Goal: Find specific page/section: Find specific page/section

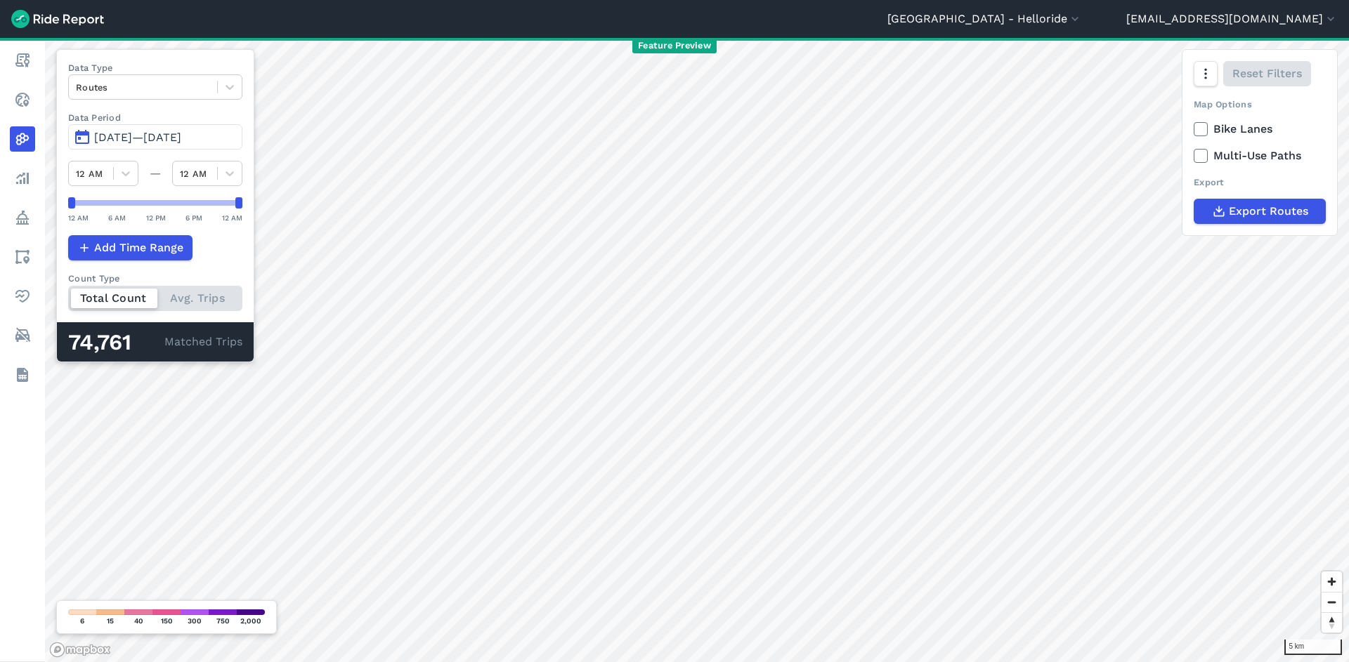
click at [1120, 34] on header "[GEOGRAPHIC_DATA] - Helloride All Service Areas [GEOGRAPHIC_DATA] - [GEOGRAPHIC…" at bounding box center [674, 19] width 1349 height 38
click at [1082, 11] on button "[GEOGRAPHIC_DATA] - Helloride" at bounding box center [984, 19] width 195 height 17
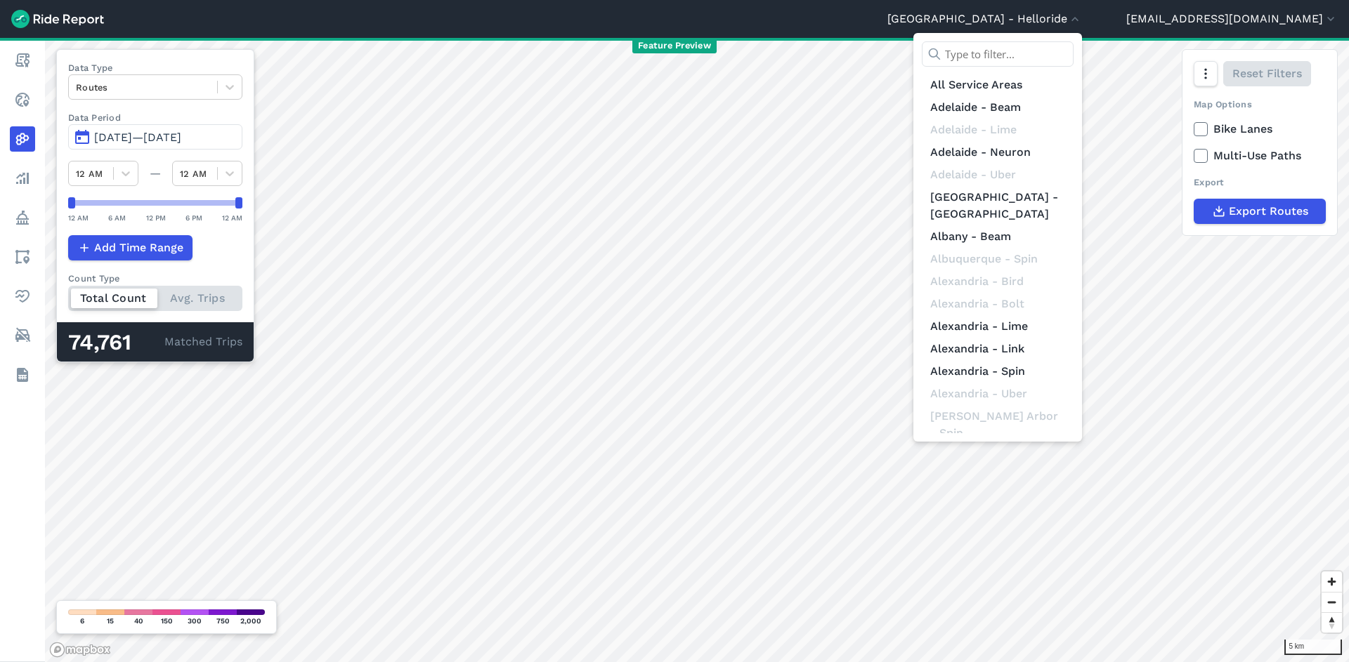
click at [1073, 52] on input "text" at bounding box center [998, 53] width 152 height 25
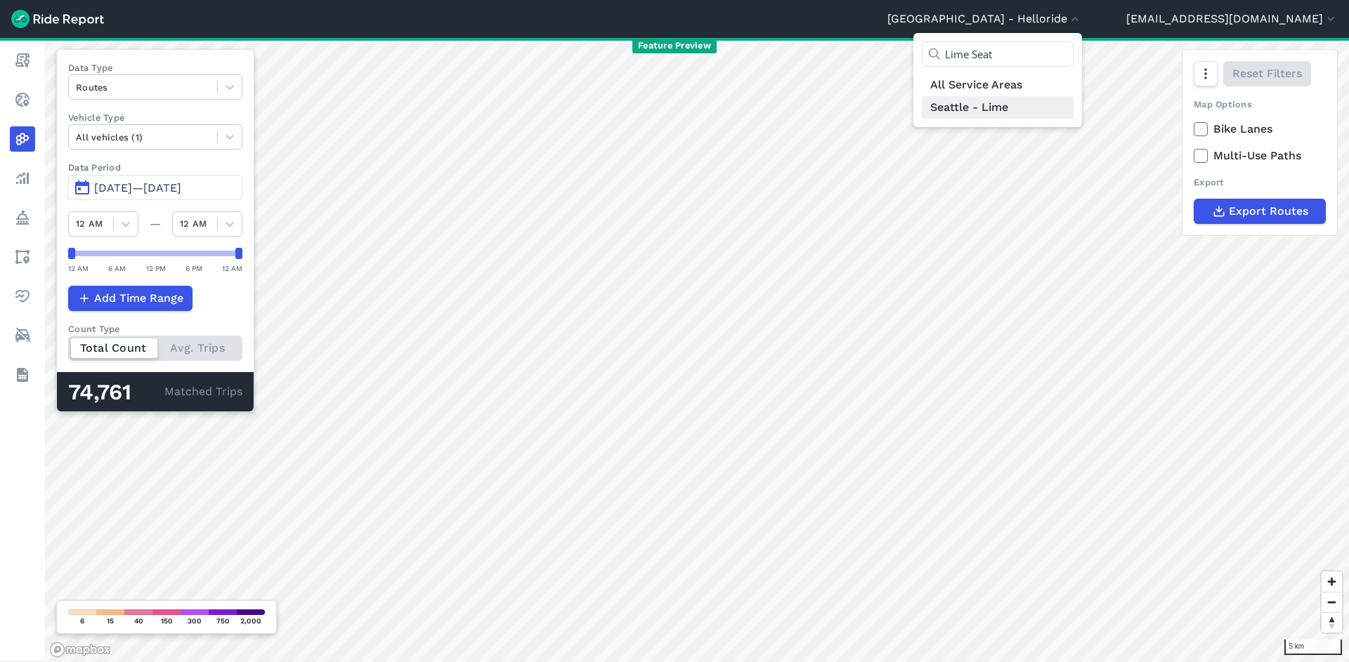
type input "Lime Seat"
click at [1068, 116] on link "Seattle - Lime" at bounding box center [998, 107] width 152 height 22
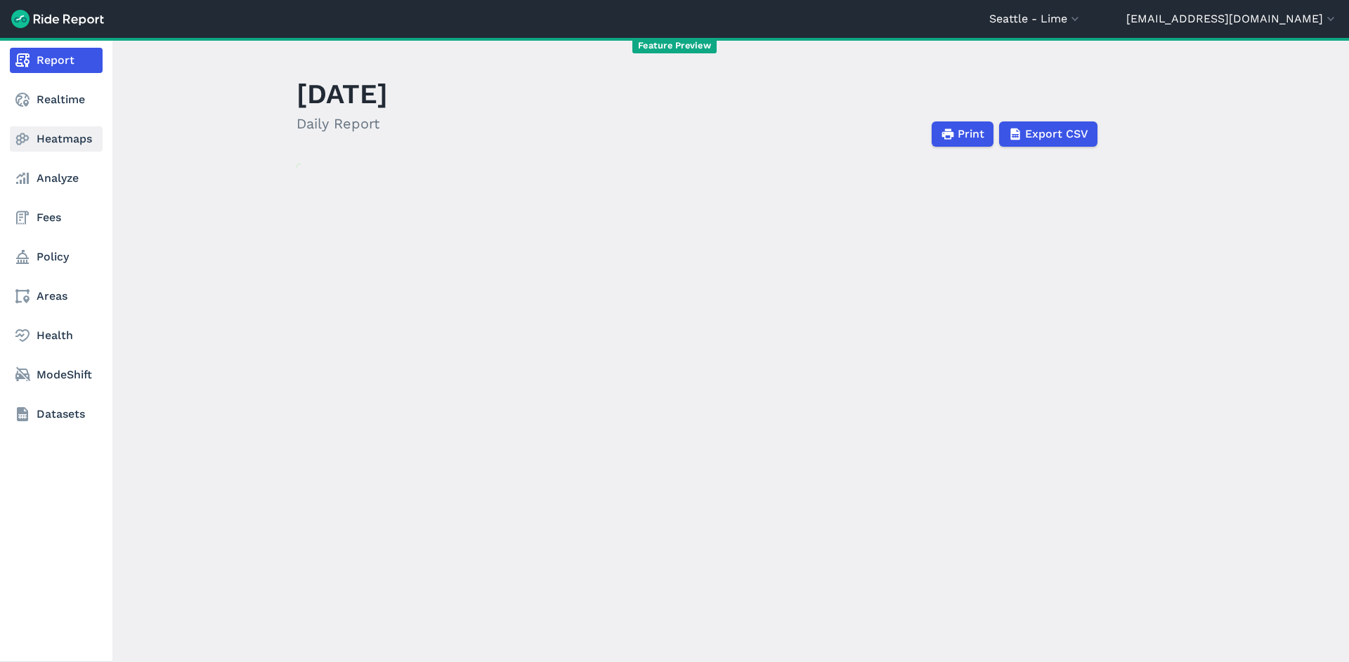
click at [89, 139] on link "Heatmaps" at bounding box center [56, 138] width 93 height 25
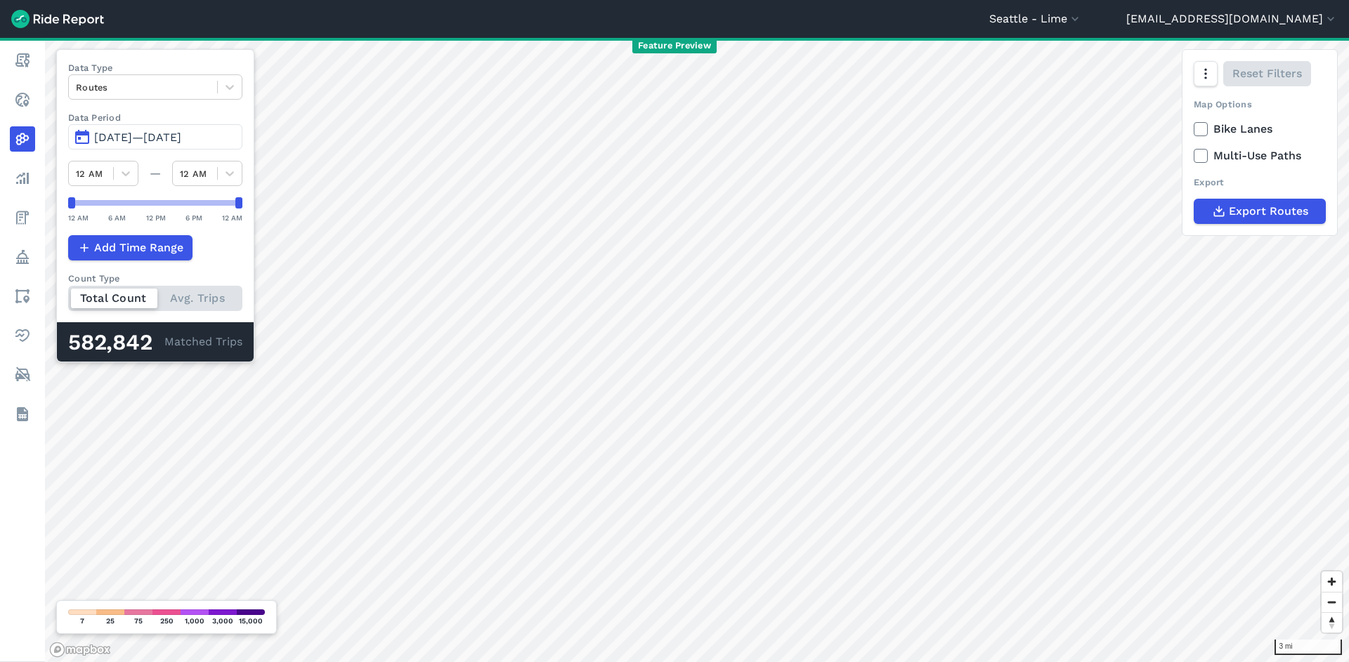
click at [190, 146] on button "[DATE]—[DATE]" at bounding box center [155, 136] width 174 height 25
click at [181, 138] on span "[DATE]—[DATE]" at bounding box center [137, 137] width 87 height 13
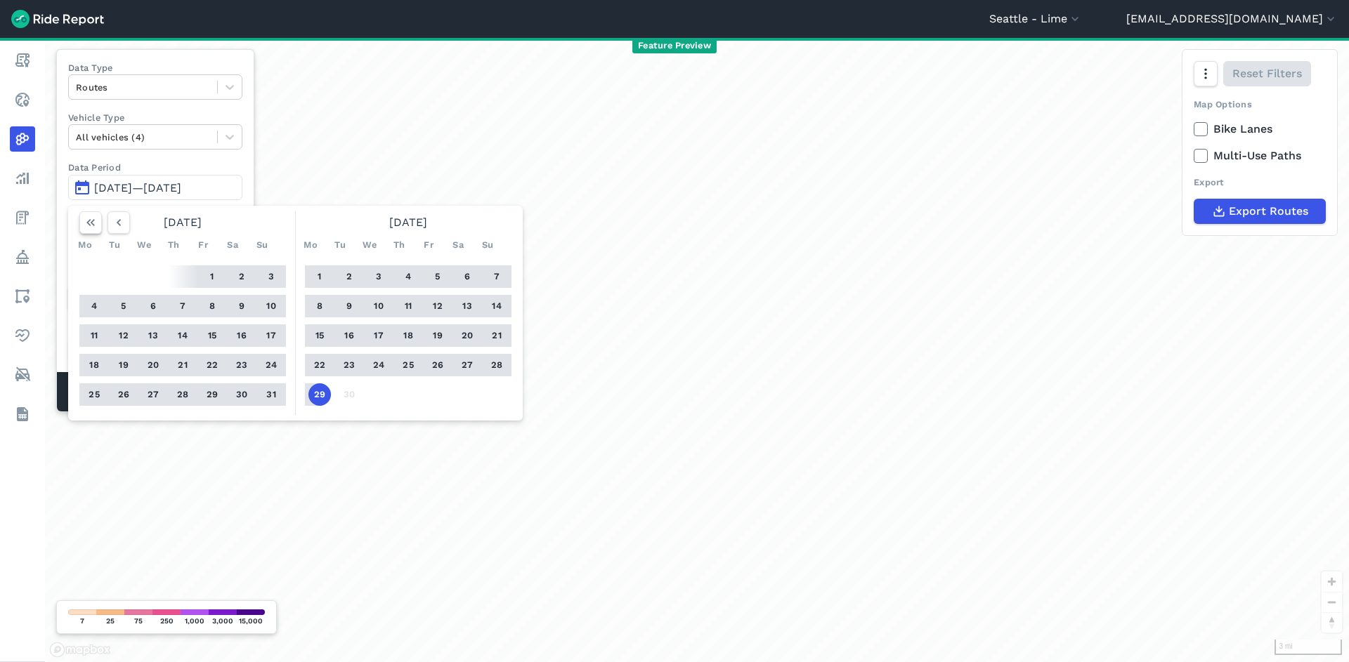
click at [82, 226] on button "button" at bounding box center [90, 222] width 22 height 22
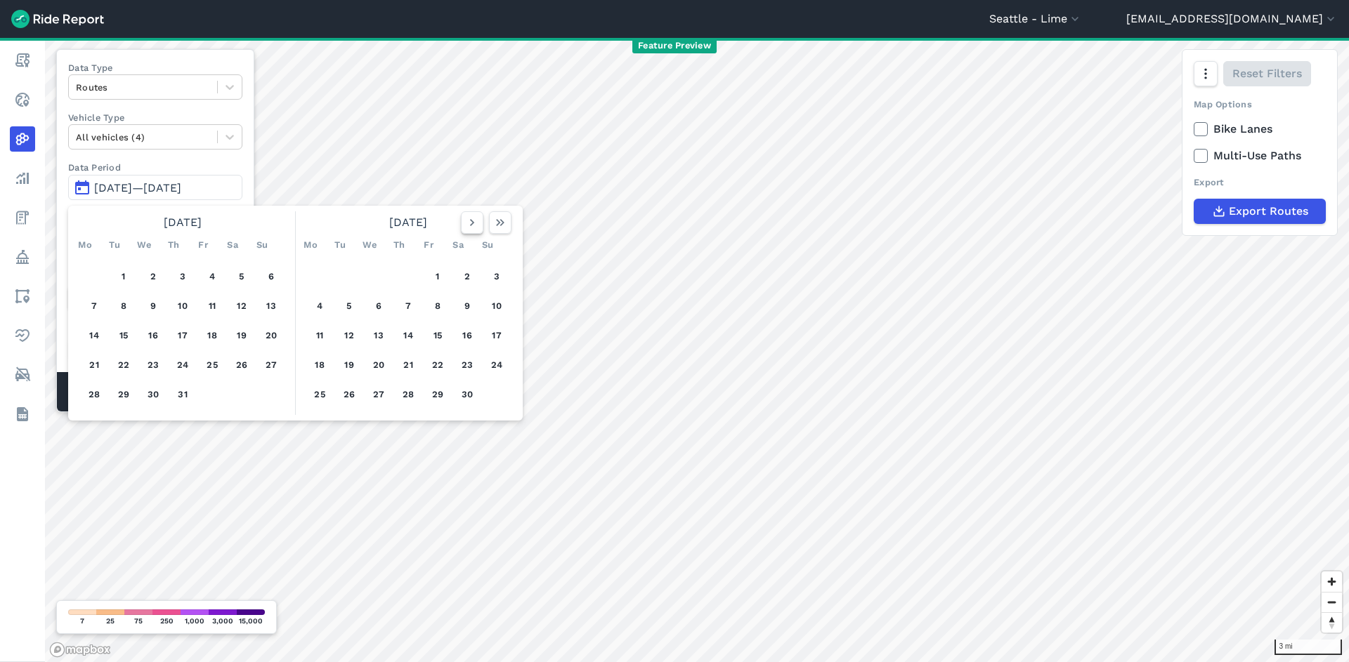
click at [476, 227] on icon "button" at bounding box center [472, 223] width 14 height 14
click at [475, 227] on icon "button" at bounding box center [472, 223] width 14 height 14
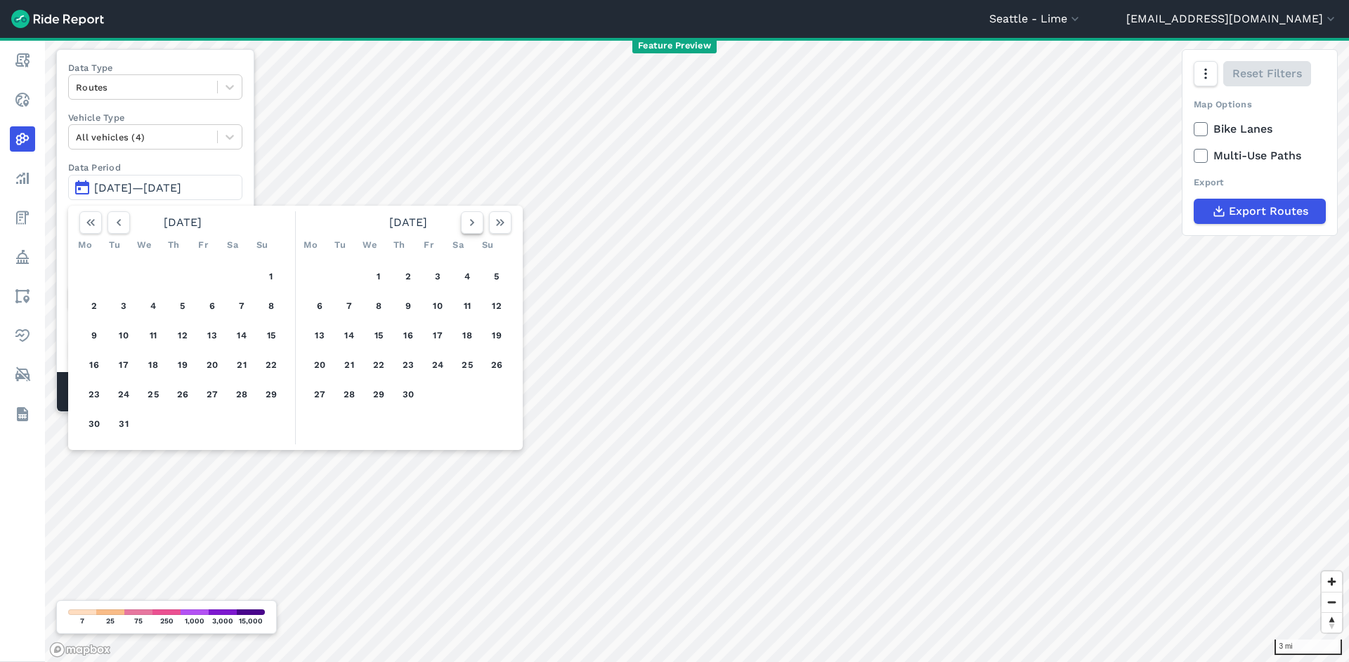
click at [475, 227] on icon "button" at bounding box center [472, 223] width 14 height 14
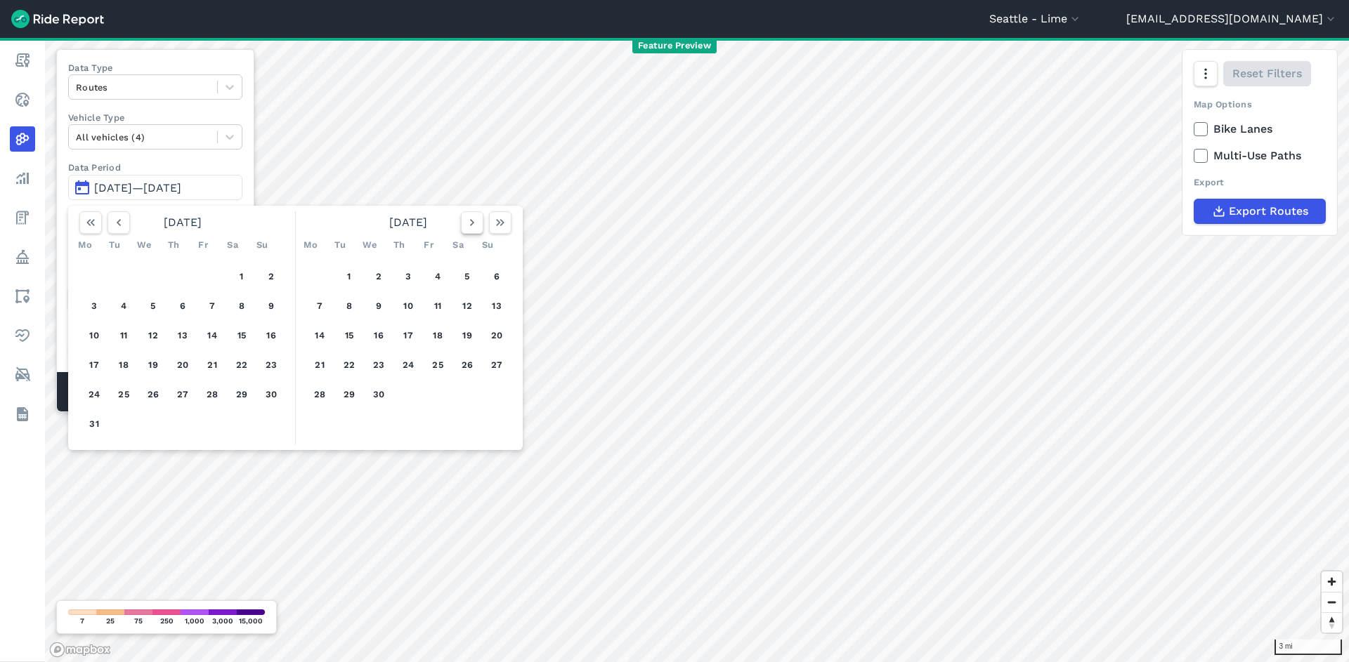
click at [475, 227] on icon "button" at bounding box center [472, 223] width 14 height 14
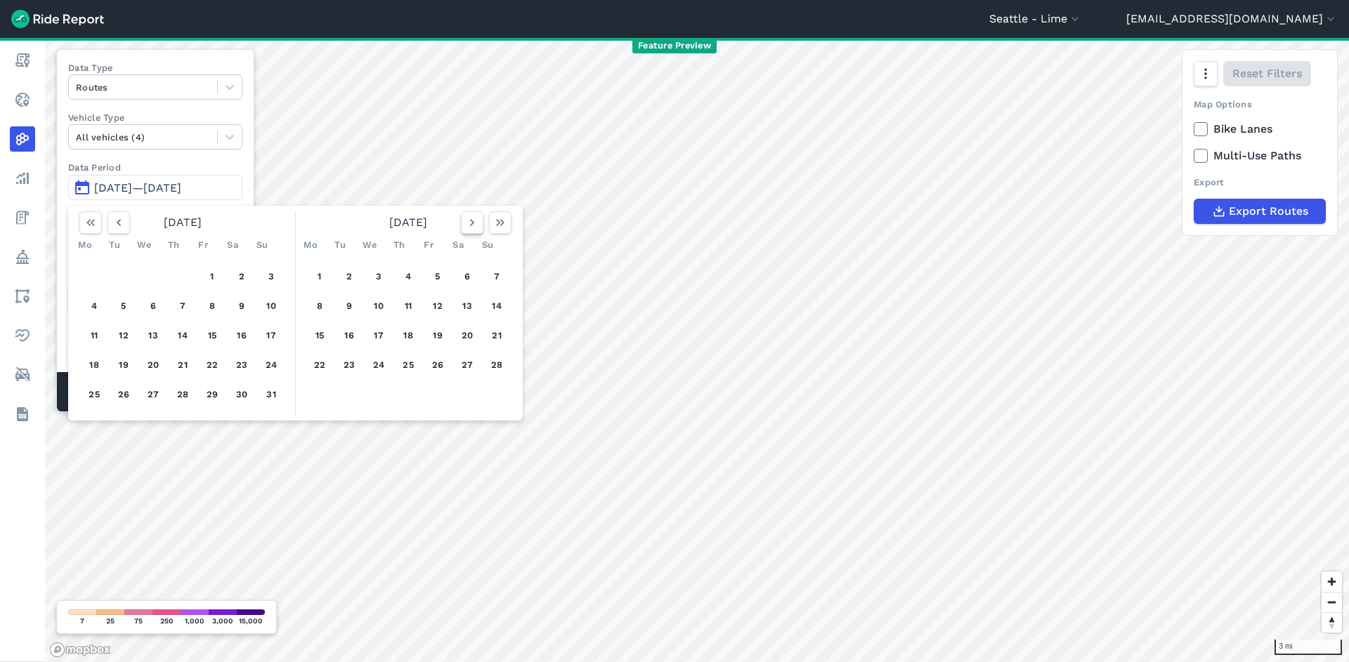
click at [475, 227] on icon "button" at bounding box center [472, 223] width 14 height 14
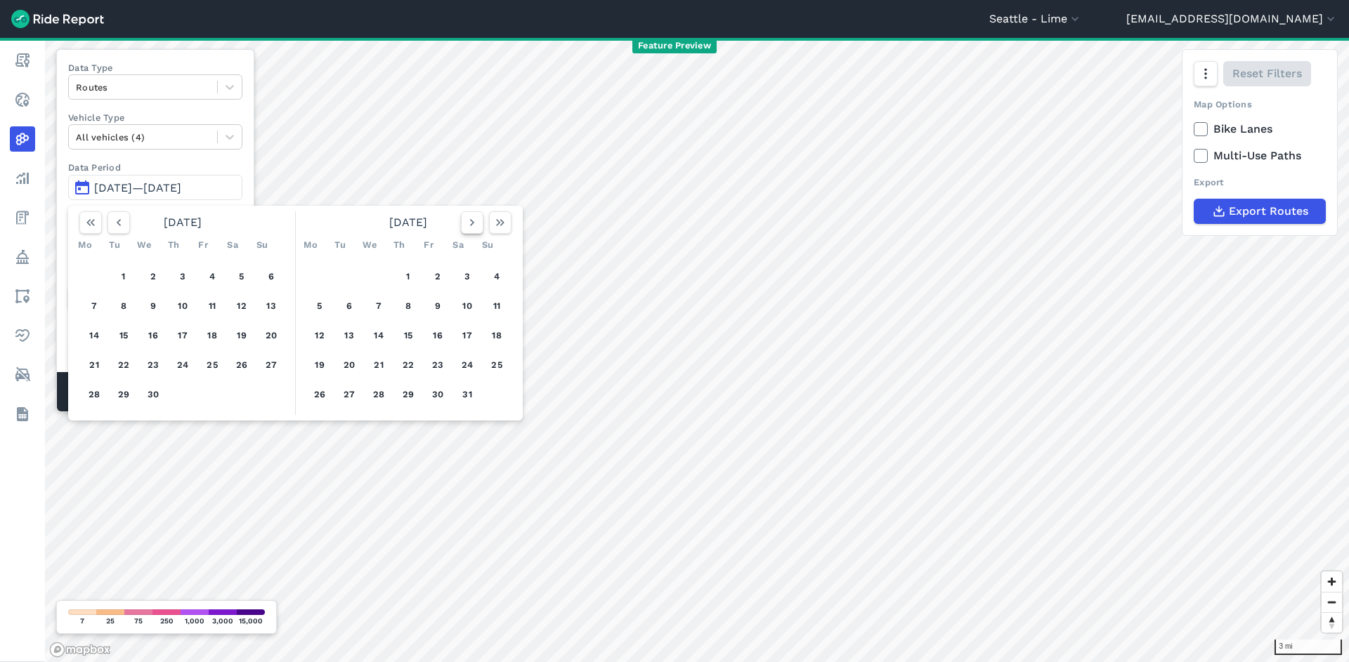
click at [475, 227] on icon "button" at bounding box center [472, 223] width 14 height 14
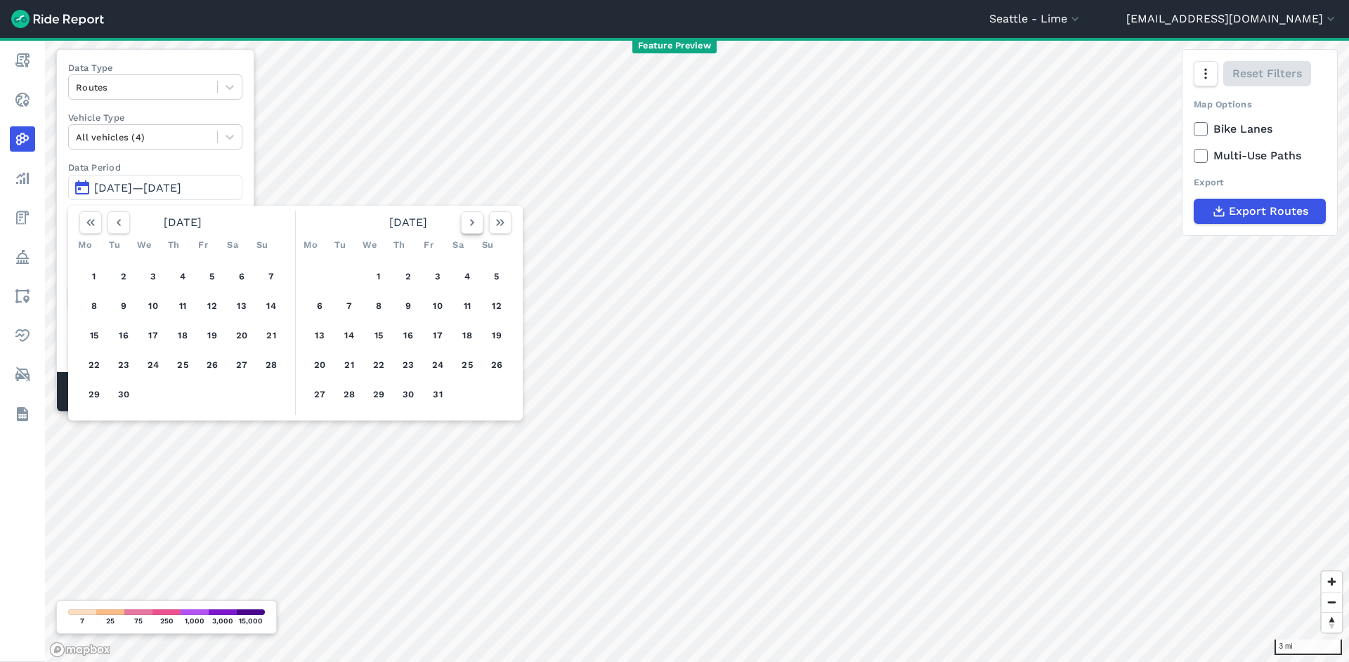
click at [475, 227] on icon "button" at bounding box center [472, 223] width 14 height 14
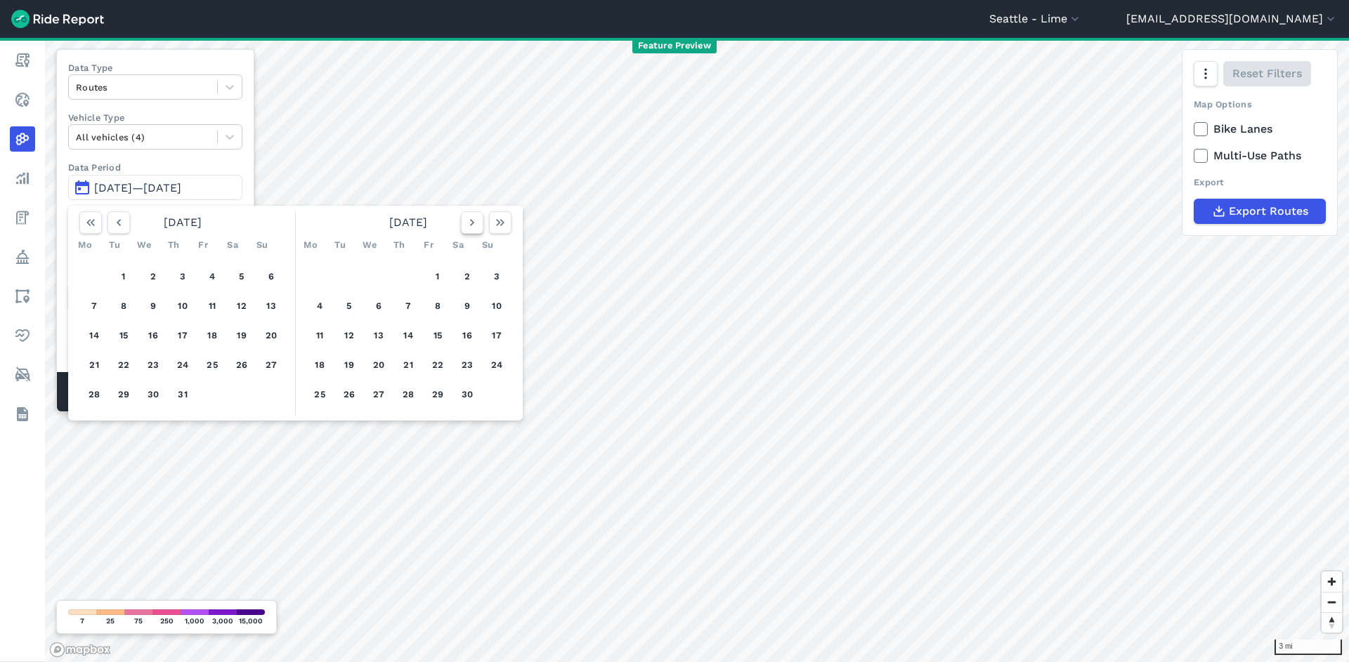
click at [475, 227] on icon "button" at bounding box center [472, 223] width 14 height 14
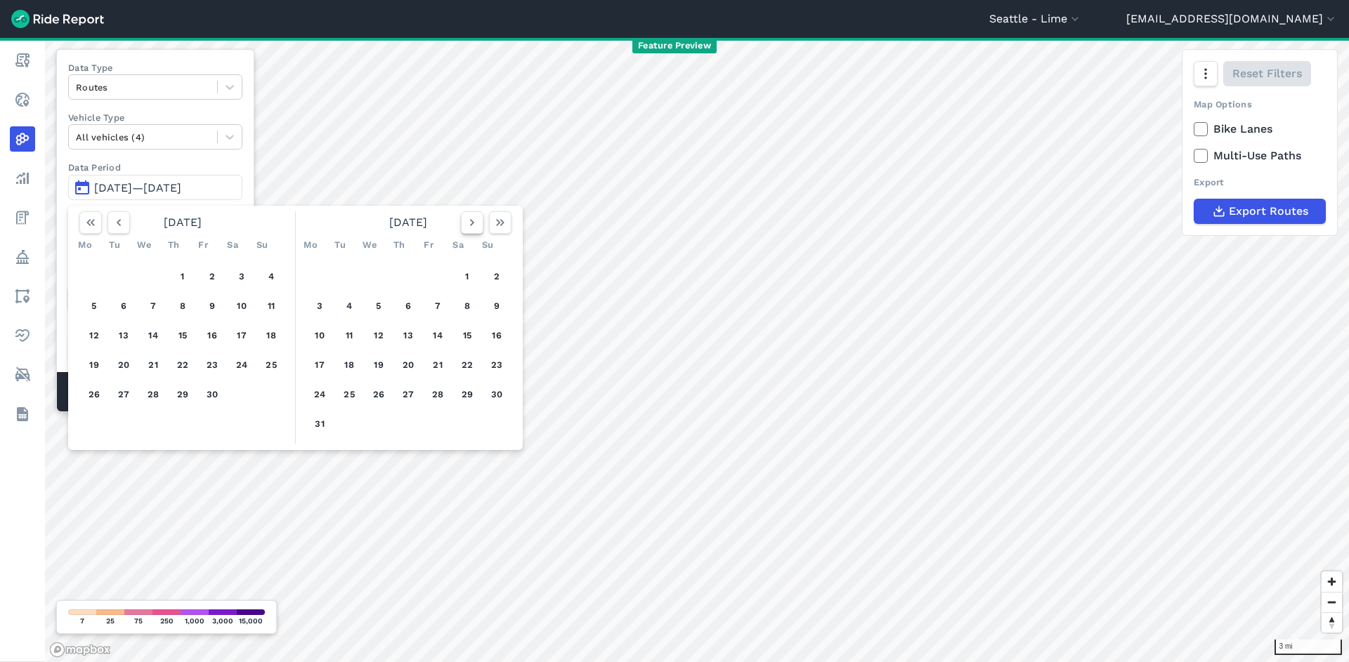
click at [475, 227] on icon "button" at bounding box center [472, 223] width 14 height 14
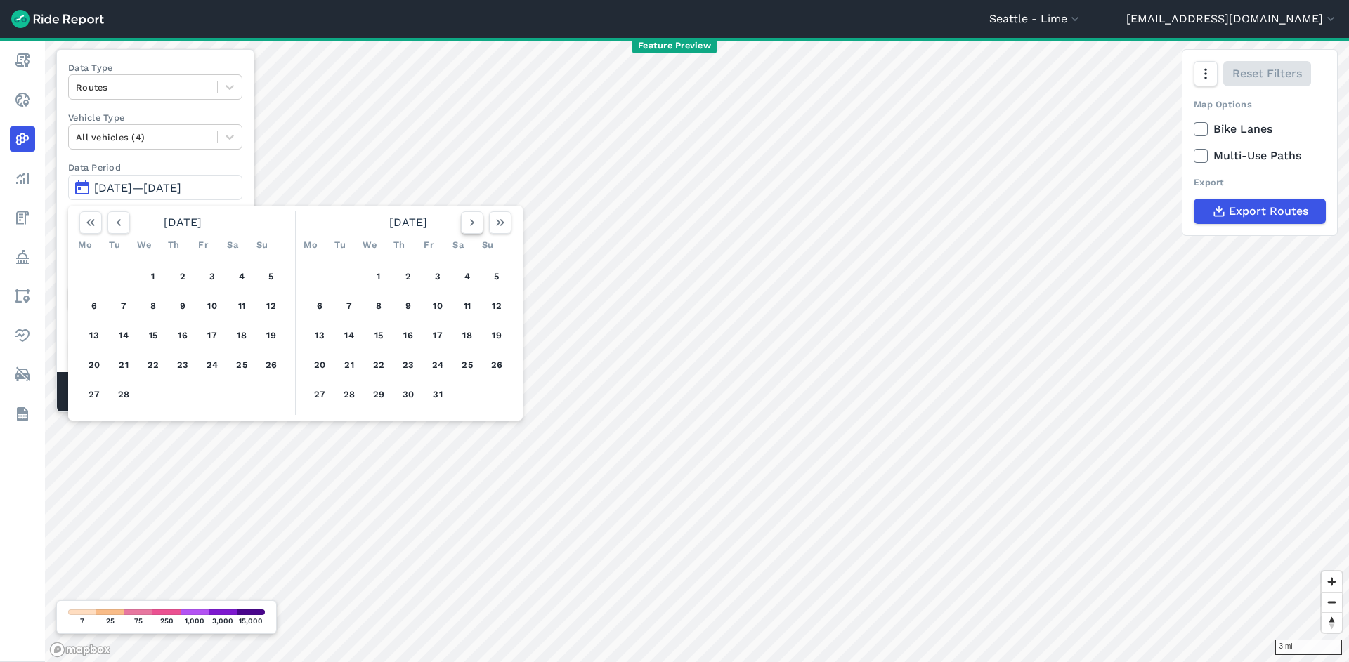
click at [475, 227] on icon "button" at bounding box center [472, 223] width 14 height 14
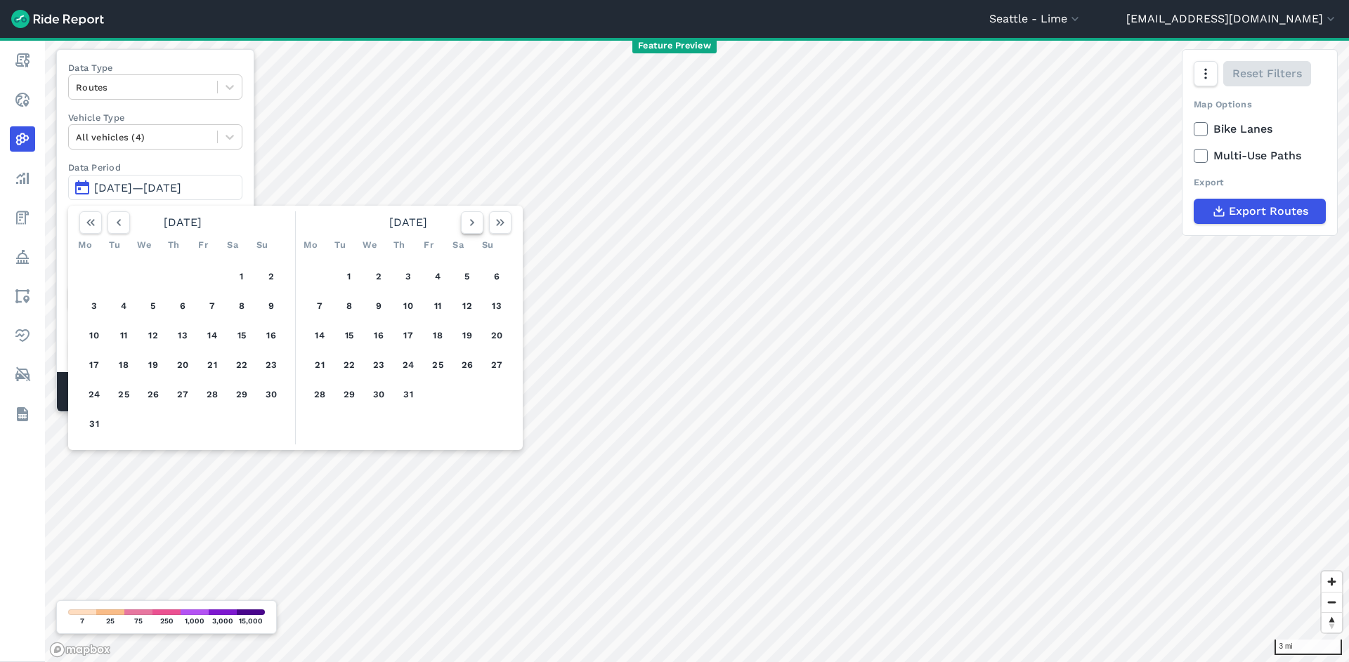
click at [475, 227] on icon "button" at bounding box center [472, 223] width 14 height 14
click at [211, 274] on button "1" at bounding box center [212, 276] width 22 height 22
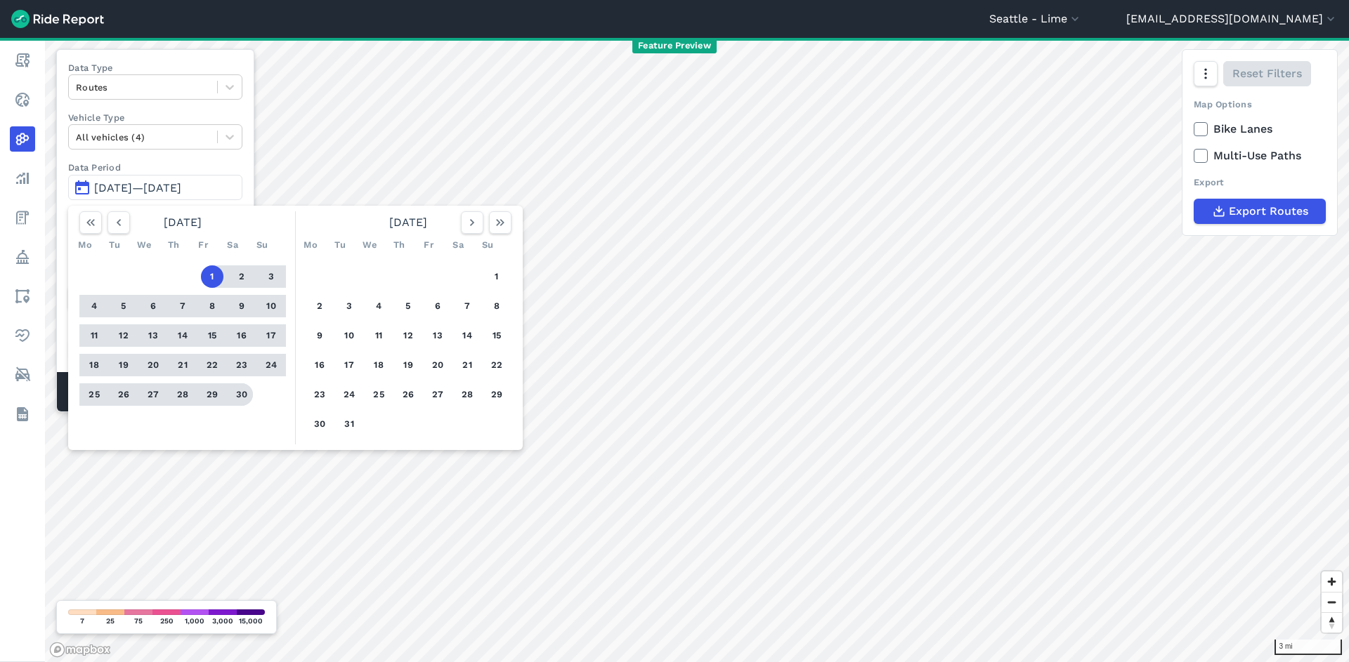
click at [240, 388] on button "30" at bounding box center [241, 394] width 22 height 22
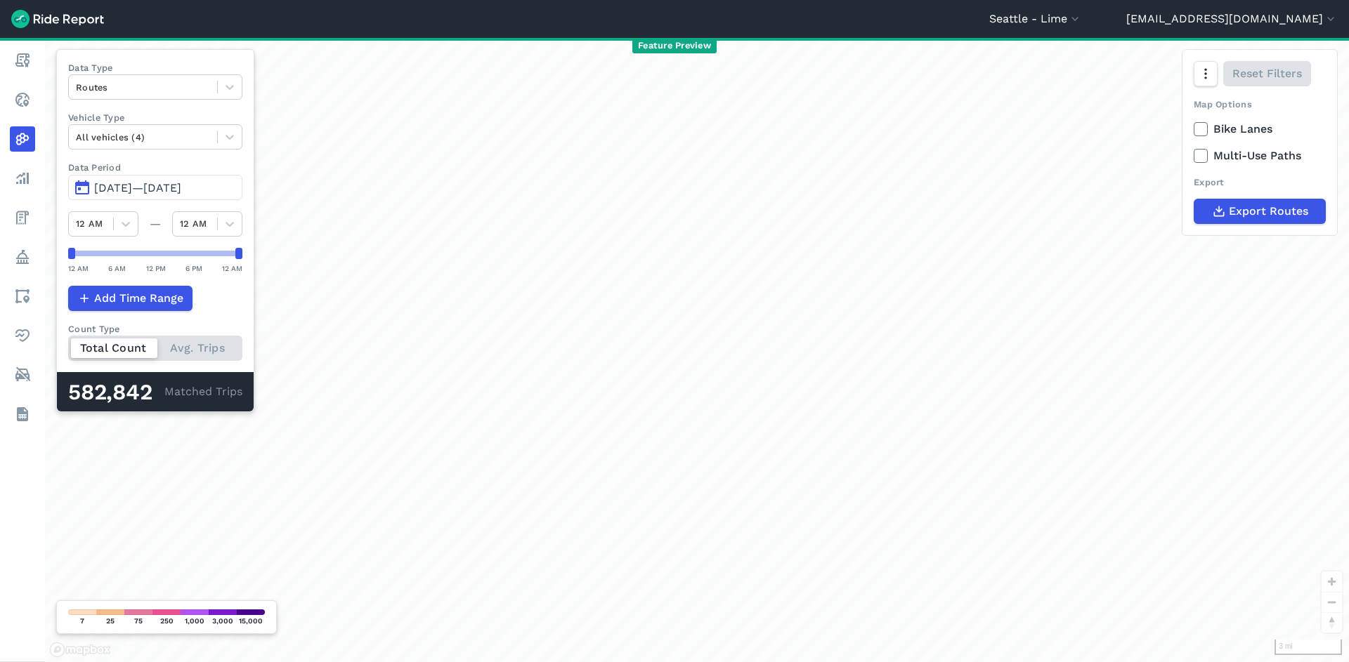
click at [181, 193] on span "[DATE]—[DATE]" at bounding box center [137, 187] width 87 height 13
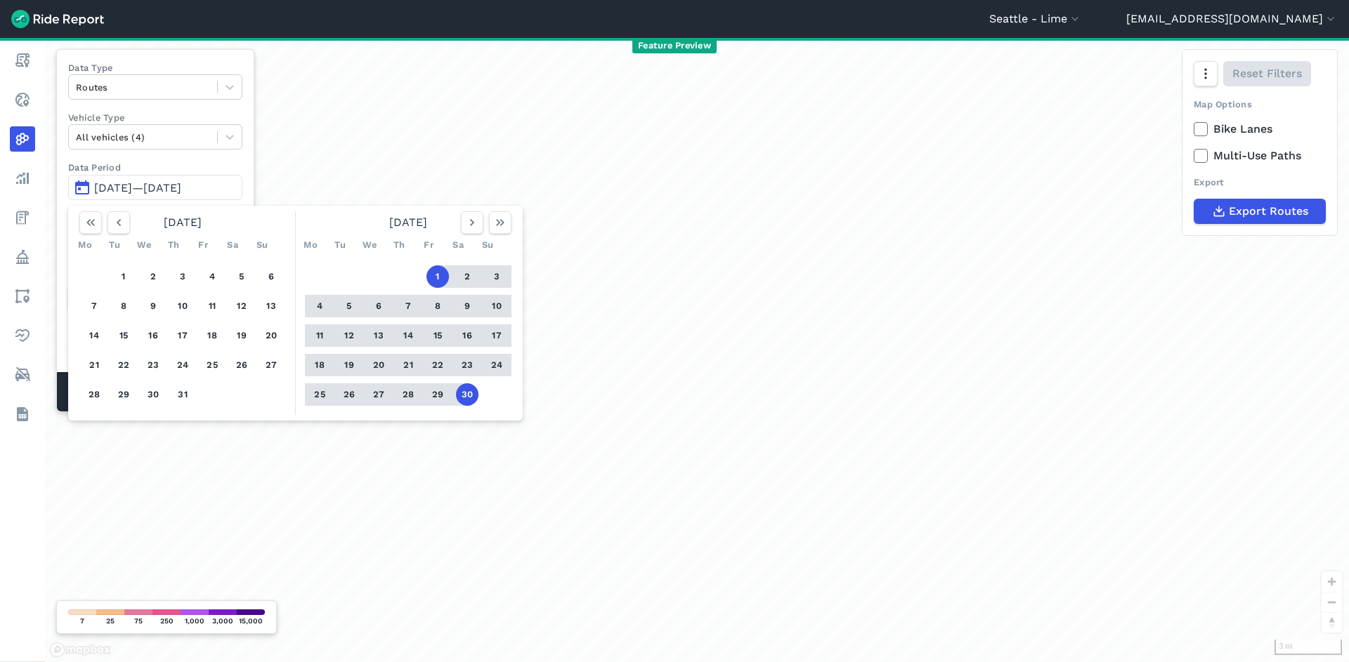
click at [463, 398] on button "30" at bounding box center [467, 394] width 22 height 22
click at [501, 221] on icon "button" at bounding box center [500, 223] width 14 height 14
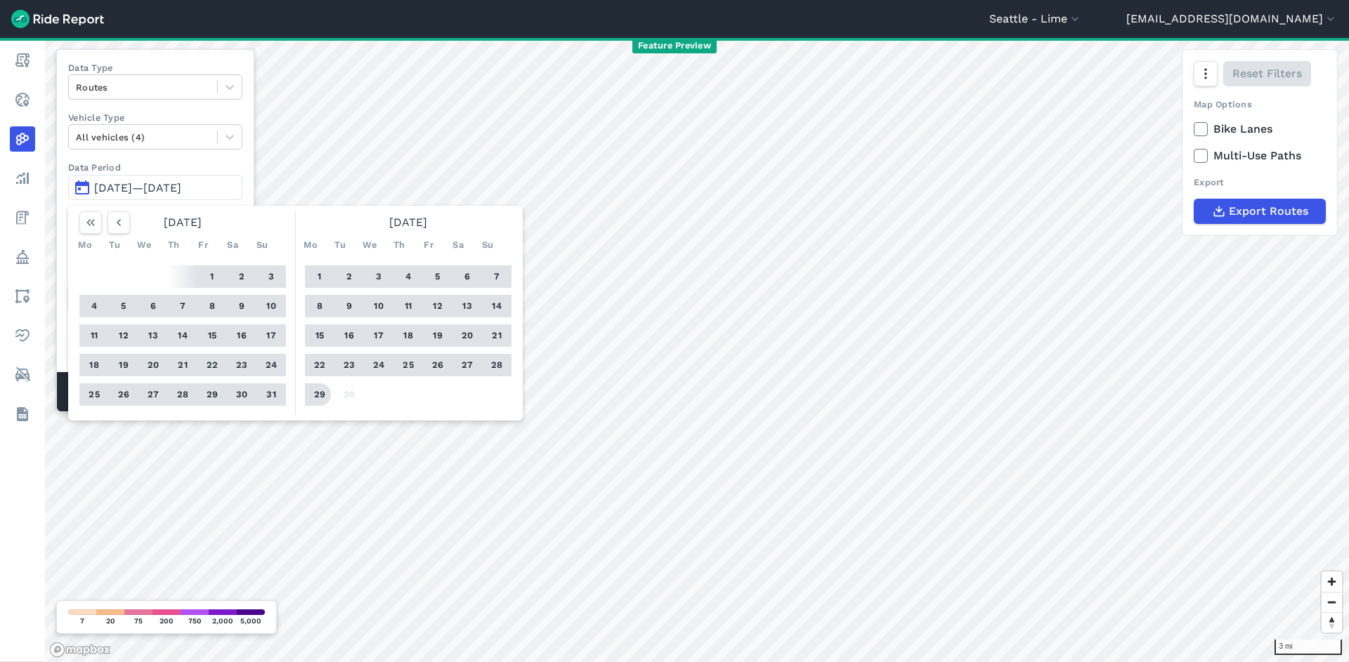
click at [320, 398] on button "29" at bounding box center [319, 394] width 22 height 22
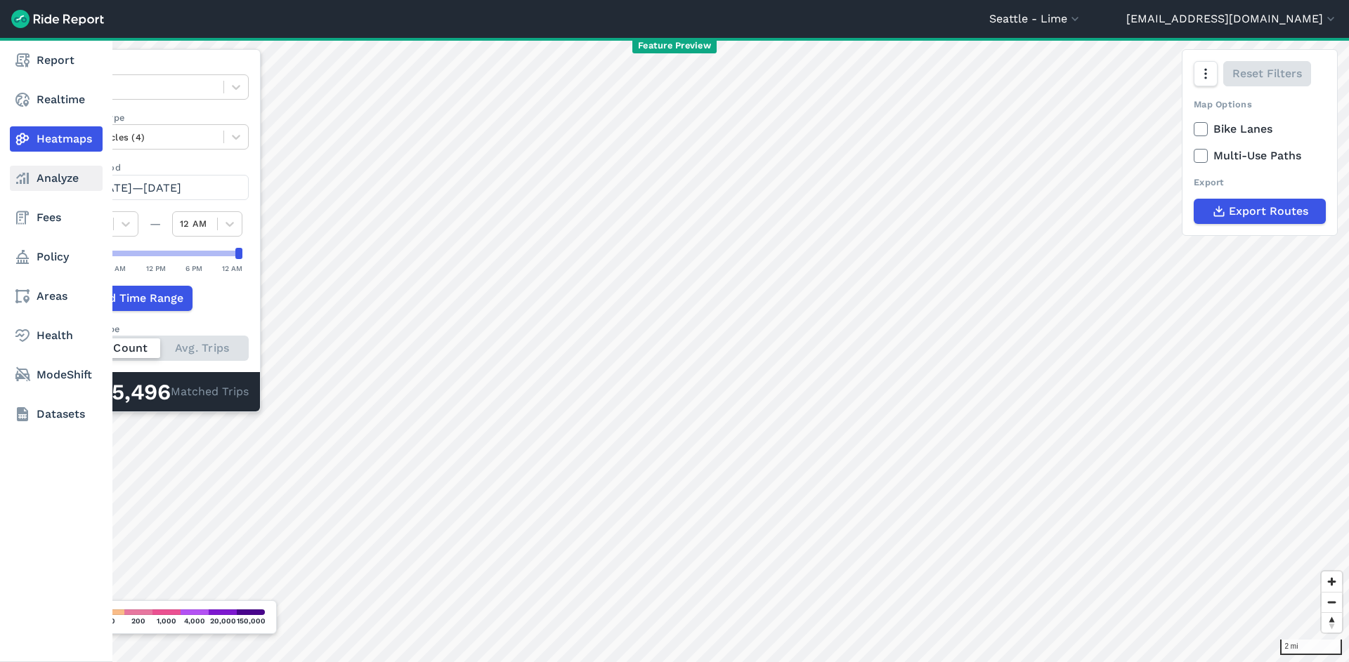
click at [32, 178] on link "Analyze" at bounding box center [56, 178] width 93 height 25
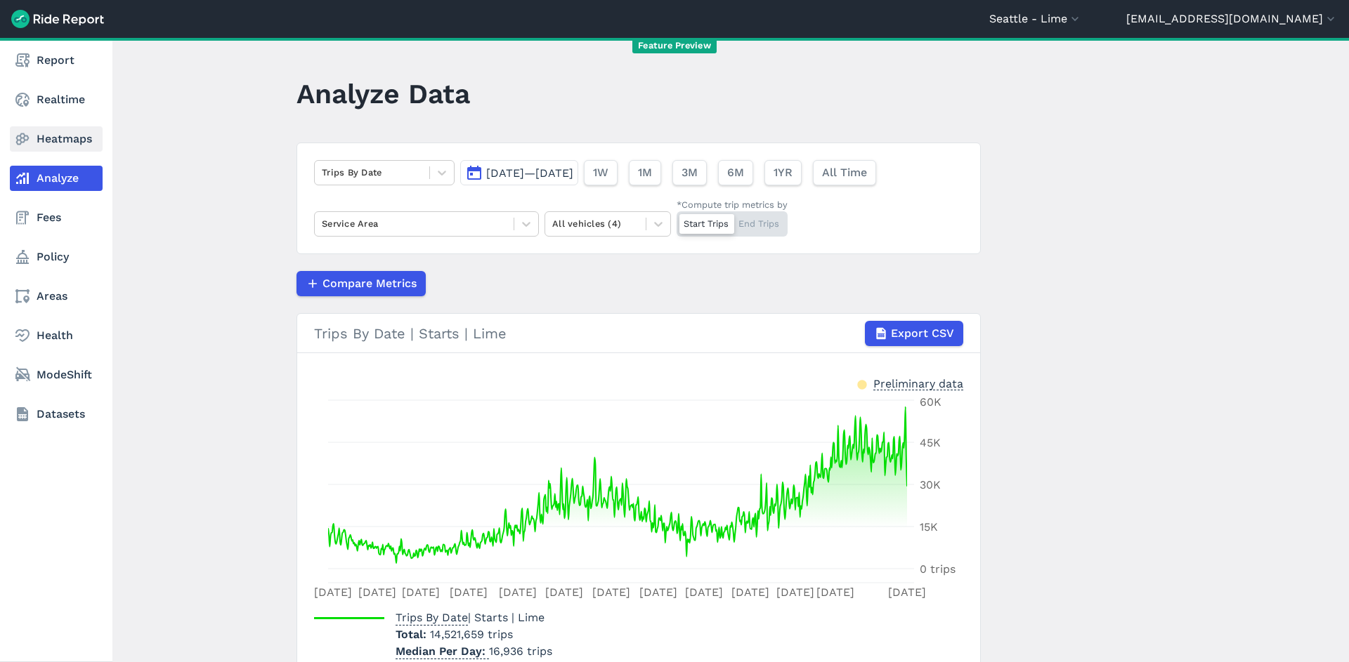
click at [44, 143] on link "Heatmaps" at bounding box center [56, 138] width 93 height 25
